Goal: Information Seeking & Learning: Learn about a topic

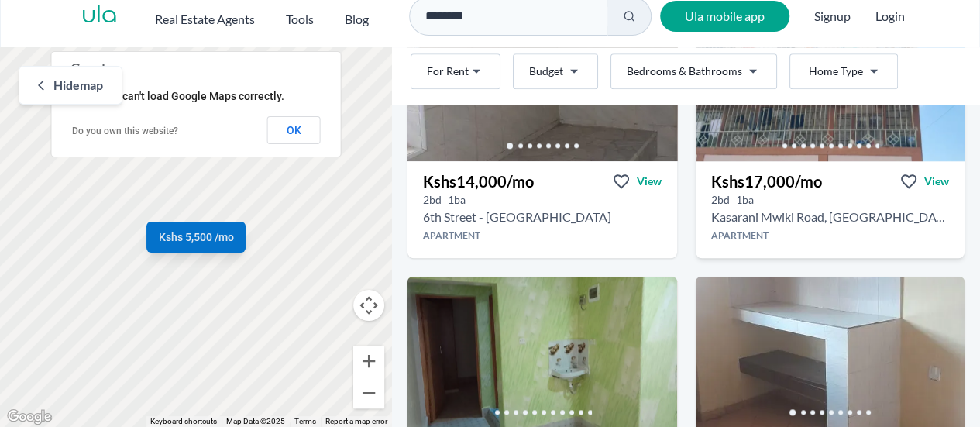
scroll to position [3718, 0]
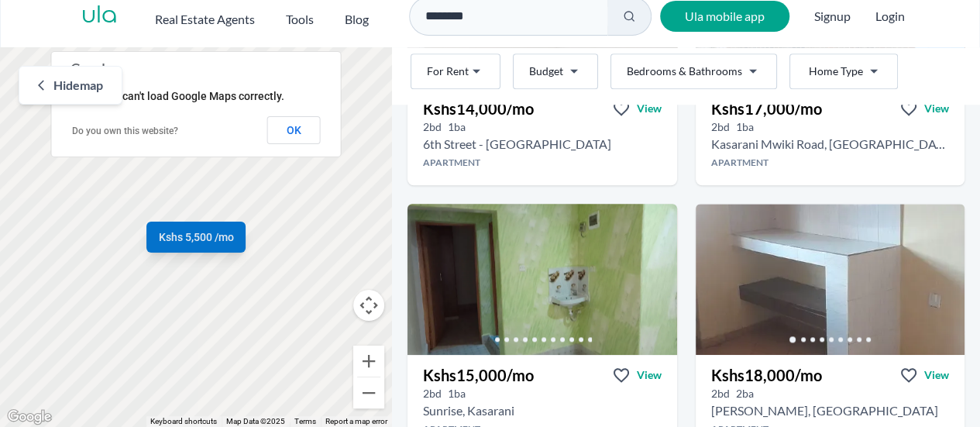
click at [571, 74] on html "Are you a real estate agent? Reach more buyers and renters. Sign up Ula Homes A…" at bounding box center [490, 206] width 980 height 442
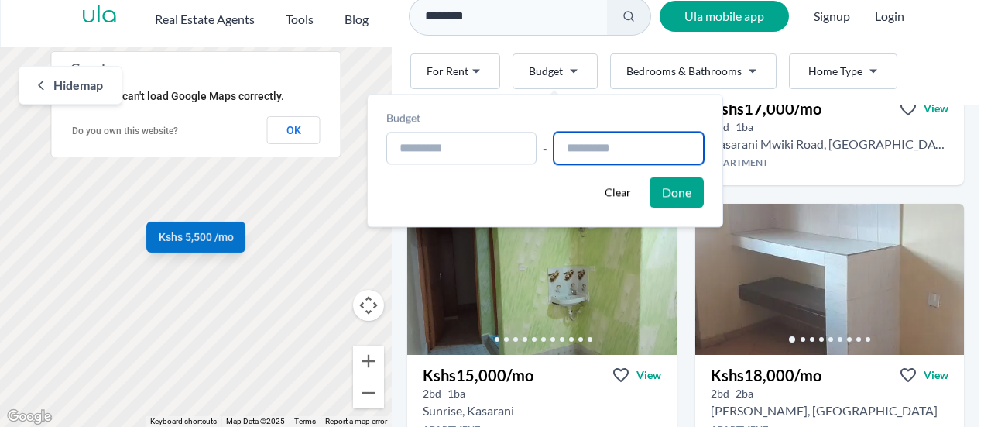
click at [606, 143] on input "text" at bounding box center [629, 148] width 150 height 33
type input "**********"
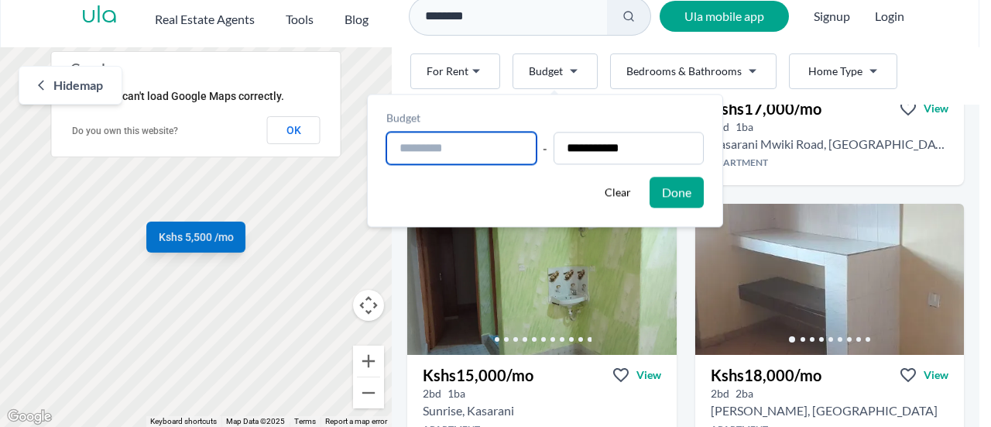
click at [516, 154] on input "text" at bounding box center [462, 148] width 150 height 33
type input "**********"
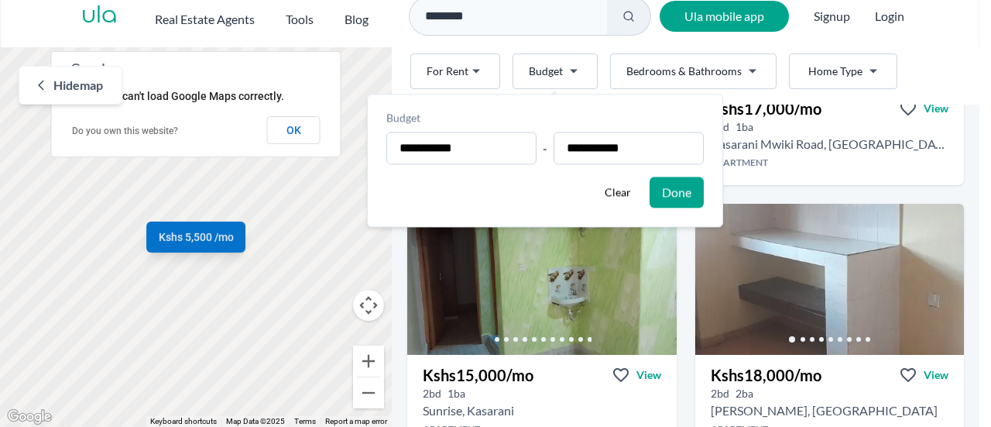
click at [689, 201] on button "Done" at bounding box center [677, 192] width 54 height 31
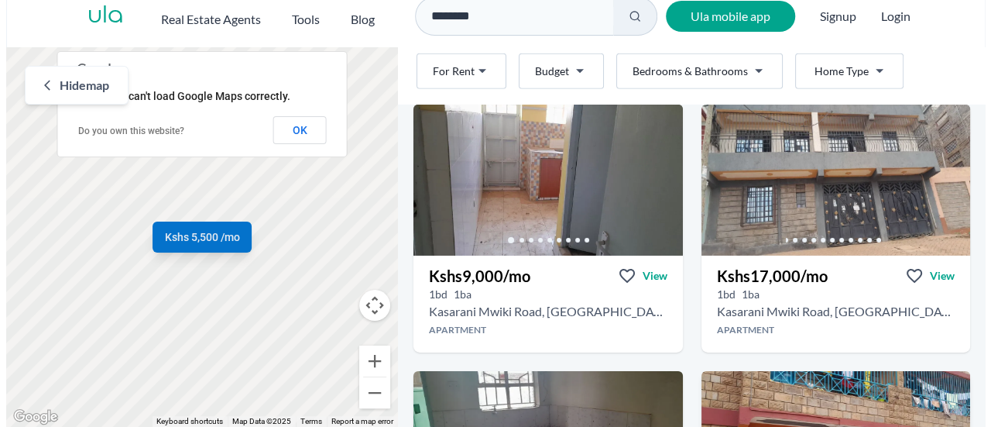
scroll to position [2479, 0]
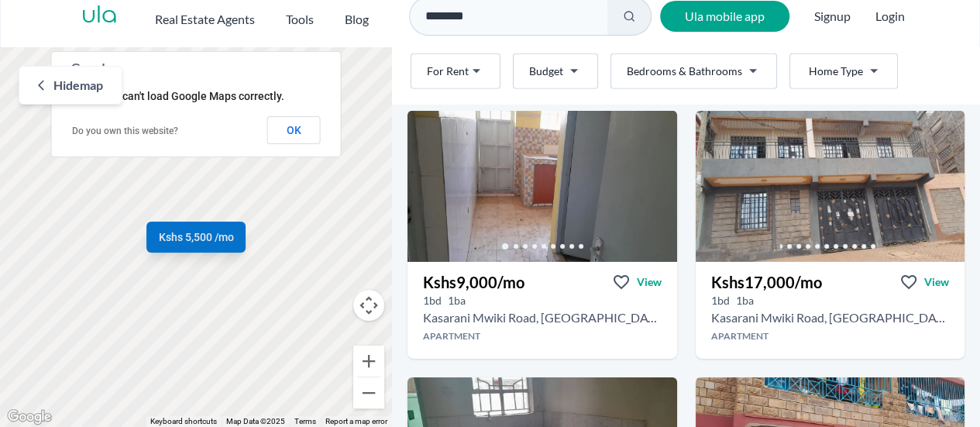
click at [579, 71] on html "Are you a real estate agent? Reach more buyers and renters. Sign up Ula Homes A…" at bounding box center [490, 206] width 980 height 442
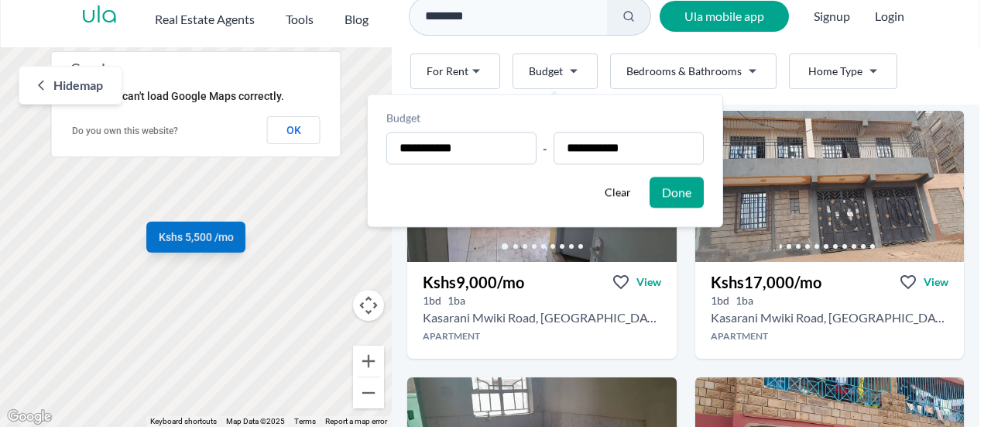
click at [686, 191] on button "Done" at bounding box center [677, 192] width 54 height 31
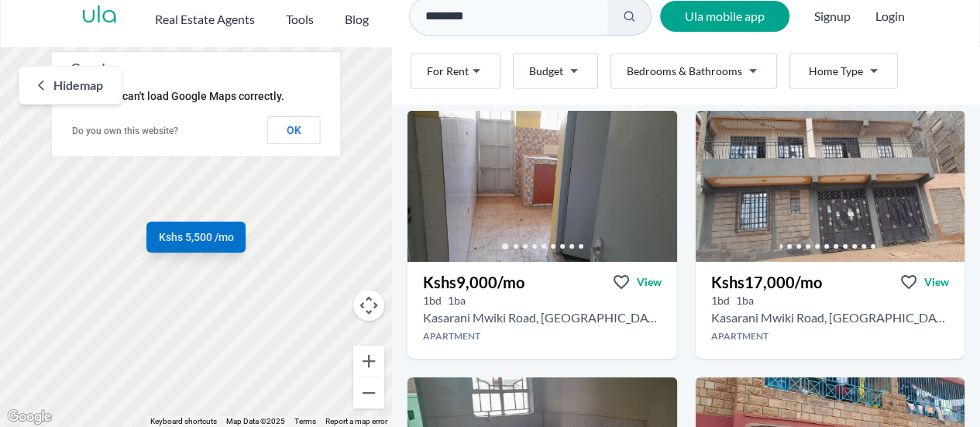
click at [734, 66] on html "Are you a real estate agent? Reach more buyers and renters. Sign up Ula Homes A…" at bounding box center [490, 206] width 980 height 442
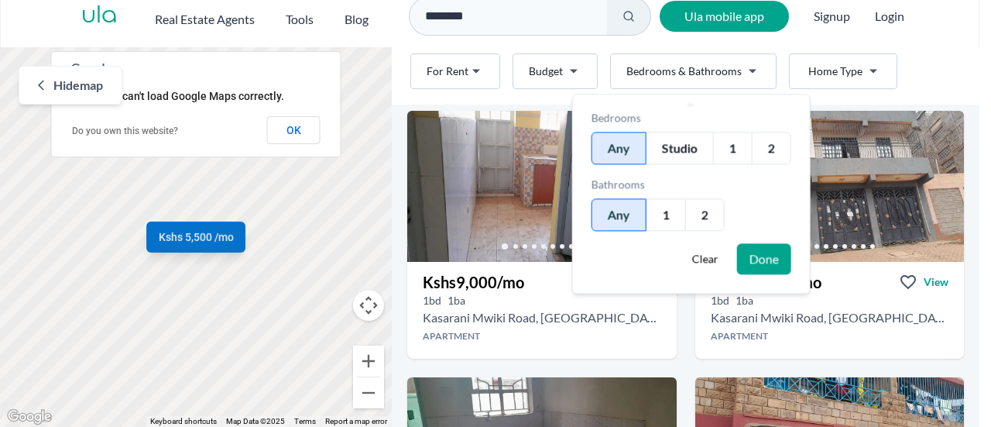
click at [700, 218] on div "2" at bounding box center [705, 214] width 40 height 33
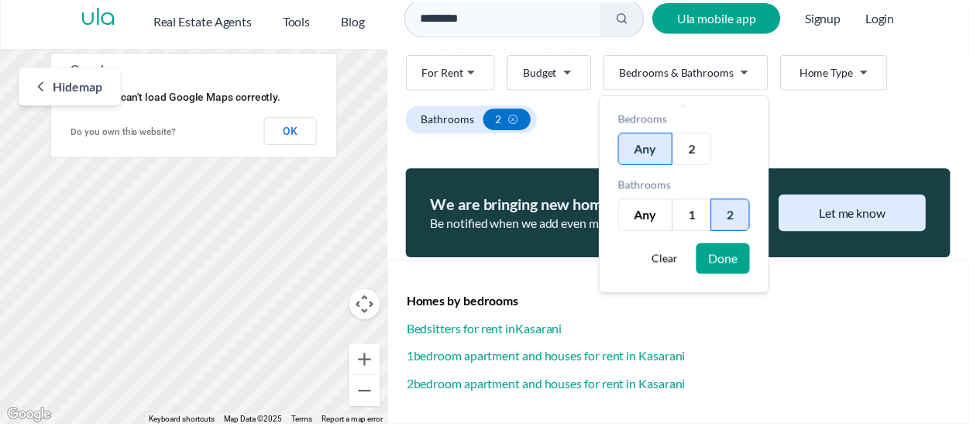
scroll to position [386, 0]
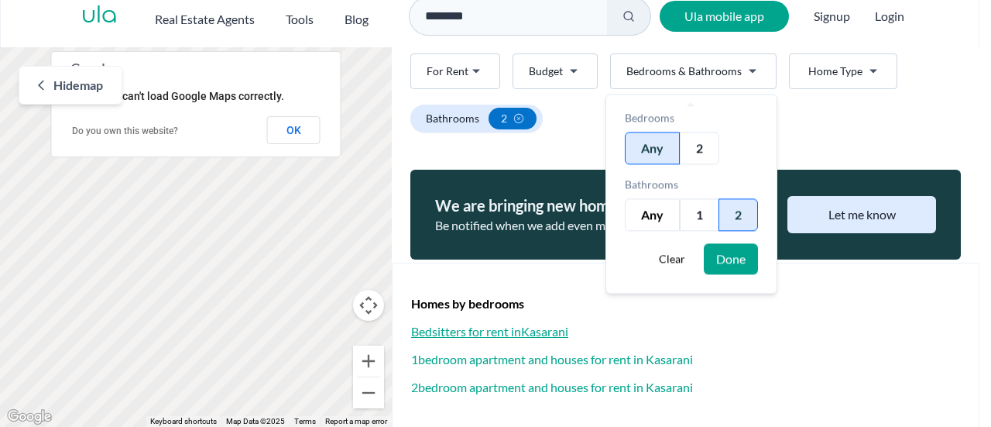
click at [884, 332] on html "Are you a real estate agent? Reach more buyers and renters. Sign up Ula Homes A…" at bounding box center [495, 206] width 991 height 442
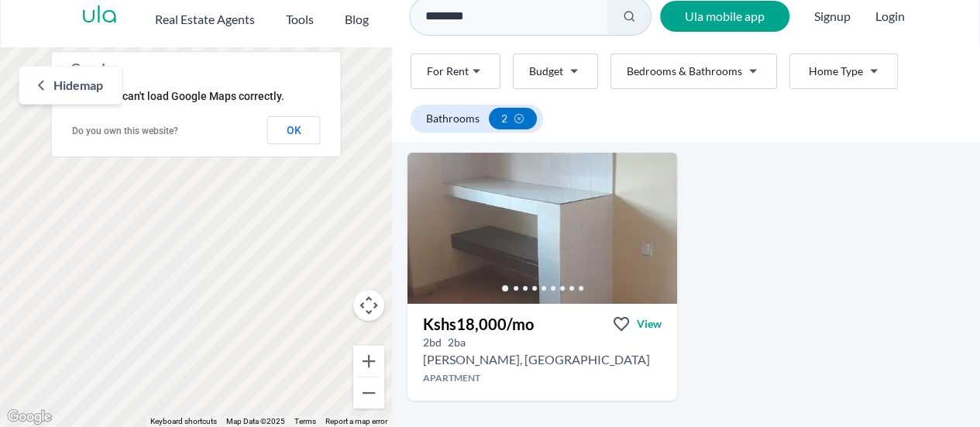
scroll to position [0, 0]
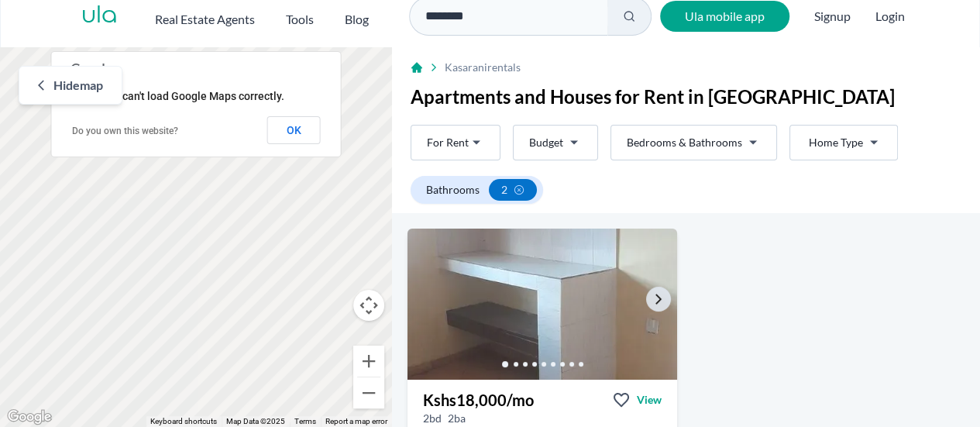
click at [542, 329] on img at bounding box center [541, 304] width 283 height 159
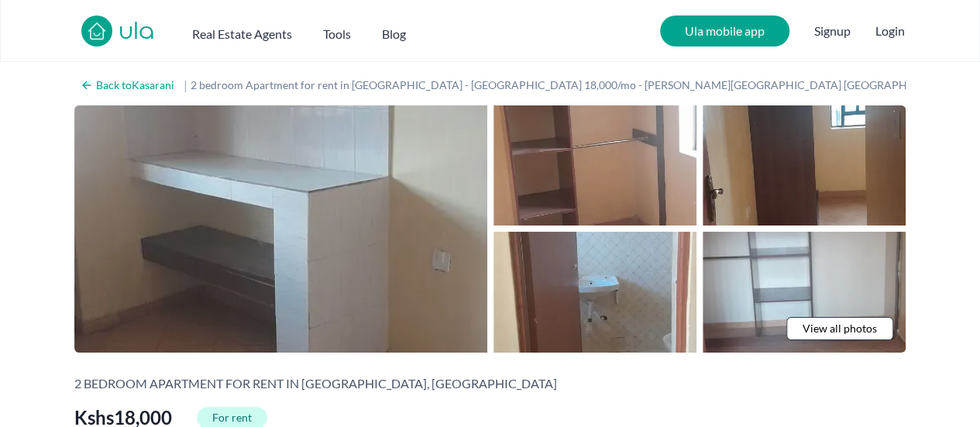
click at [309, 198] on img at bounding box center [280, 228] width 413 height 247
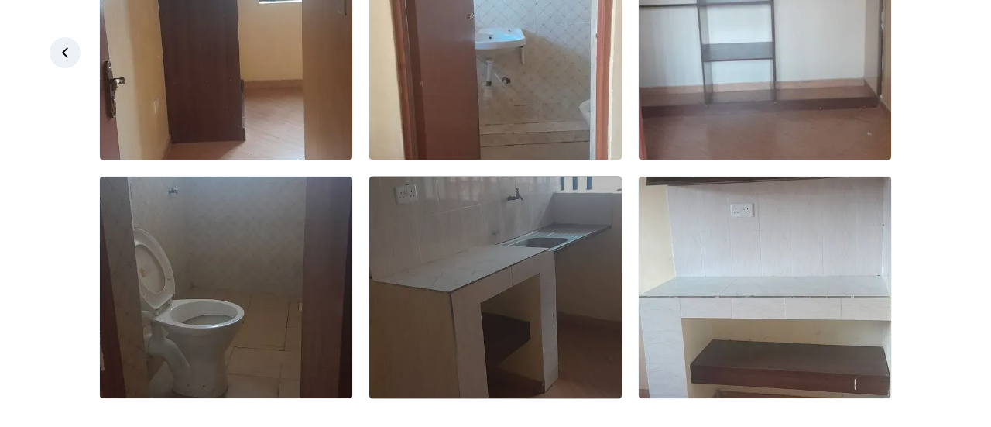
scroll to position [397, 0]
